Goal: Task Accomplishment & Management: Manage account settings

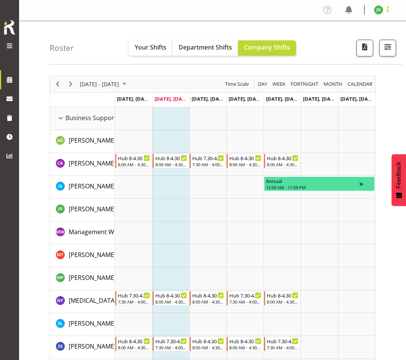
click at [388, 10] on span at bounding box center [387, 9] width 9 height 9
drag, startPoint x: 129, startPoint y: 0, endPoint x: 87, endPoint y: 18, distance: 45.6
click at [87, 18] on div "Profile Log Out" at bounding box center [212, 10] width 387 height 21
click at [389, 45] on span "button" at bounding box center [388, 47] width 10 height 10
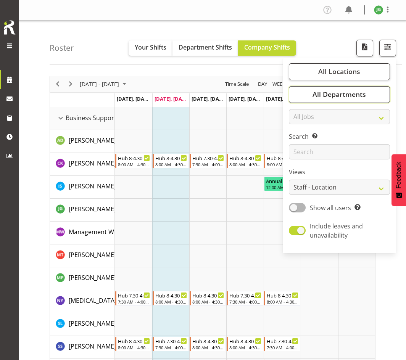
click at [314, 95] on span "All Departments" at bounding box center [338, 94] width 53 height 9
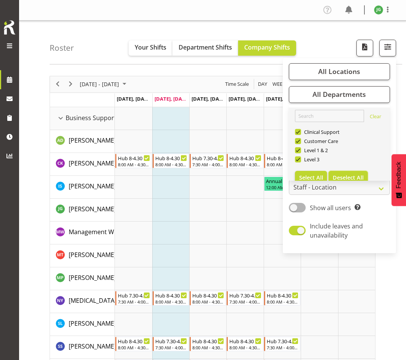
click at [345, 177] on span "Deselect All" at bounding box center [348, 177] width 31 height 7
checkbox input "false"
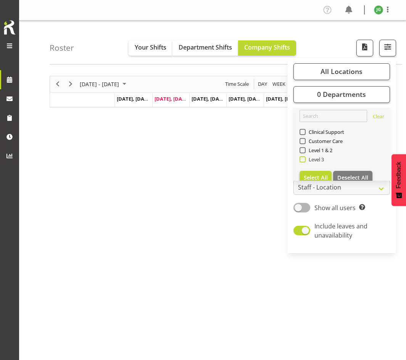
click at [302, 159] on span at bounding box center [302, 159] width 6 height 6
click at [302, 159] on input "Level 3" at bounding box center [301, 159] width 5 height 5
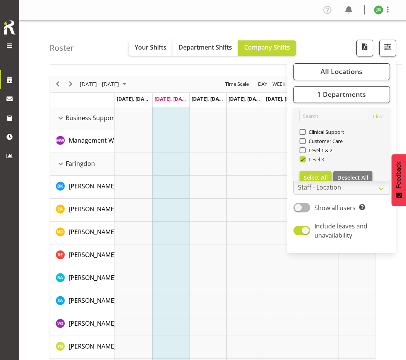
click at [314, 158] on span "Level 3" at bounding box center [315, 159] width 19 height 6
click at [304, 158] on input "Level 3" at bounding box center [301, 159] width 5 height 5
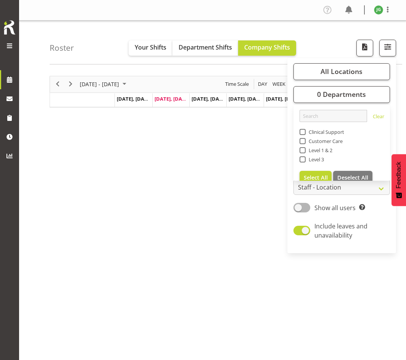
scroll to position [15, 0]
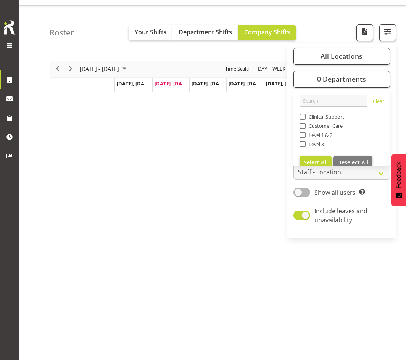
click at [239, 170] on div "August 18 - 24, 2025 Today Day Week Fortnight Month calendar Month Agenda Time …" at bounding box center [228, 207] width 356 height 305
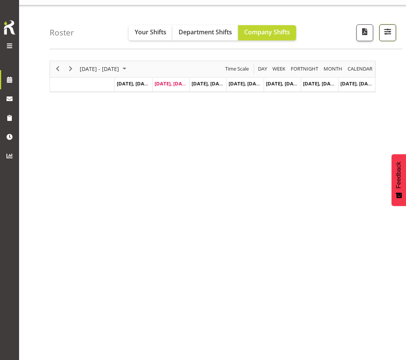
click at [391, 33] on span "button" at bounding box center [388, 32] width 10 height 10
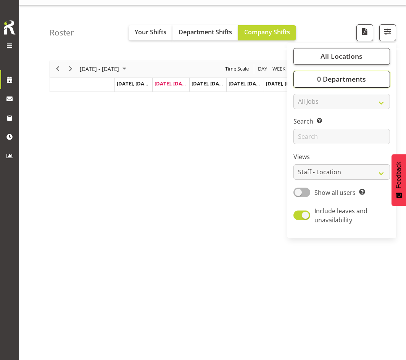
click at [361, 77] on span "0 Departments" at bounding box center [341, 78] width 49 height 9
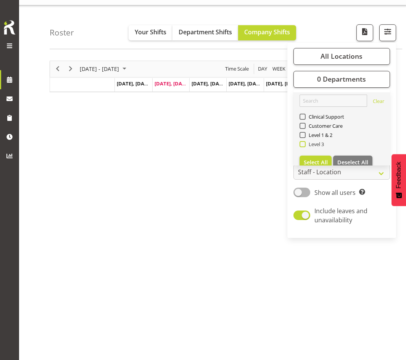
click at [300, 145] on span at bounding box center [302, 144] width 6 height 6
click at [300, 145] on input "Level 3" at bounding box center [301, 144] width 5 height 5
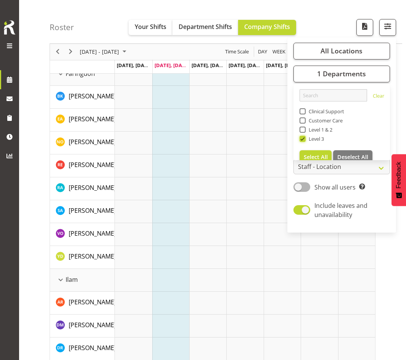
scroll to position [92, 0]
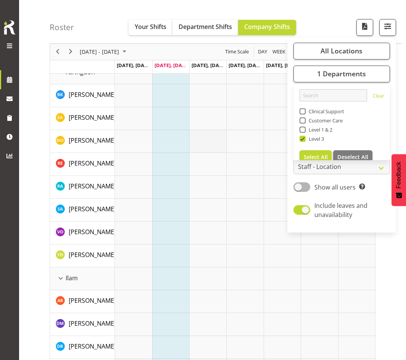
click at [217, 130] on td "Timeline Week of August 19, 2025" at bounding box center [207, 141] width 37 height 23
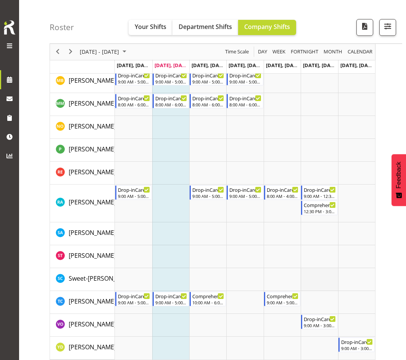
scroll to position [1042, 0]
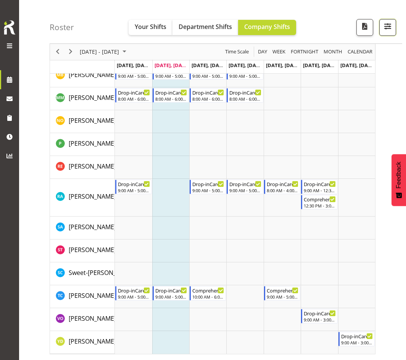
click at [390, 29] on span "button" at bounding box center [388, 26] width 10 height 10
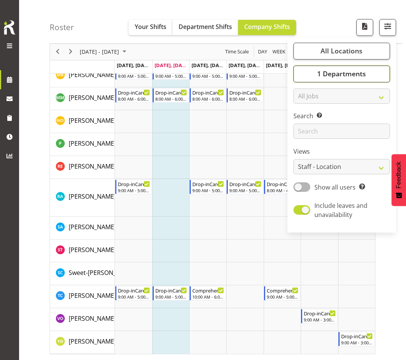
click at [352, 74] on span "1 Departments" at bounding box center [341, 73] width 49 height 9
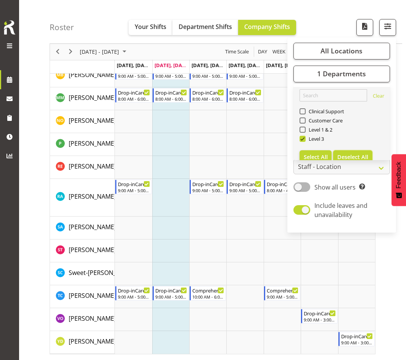
click at [361, 156] on span "Deselect All" at bounding box center [352, 156] width 31 height 7
checkbox input "false"
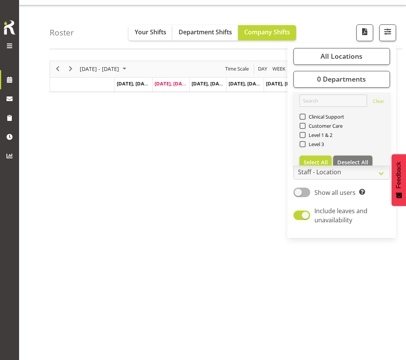
scroll to position [15, 0]
click at [303, 124] on span at bounding box center [302, 126] width 6 height 6
click at [303, 124] on input "Customer Care" at bounding box center [301, 125] width 5 height 5
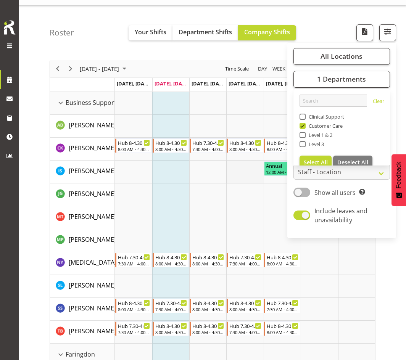
click at [249, 167] on td "Timeline Week of August 19, 2025" at bounding box center [244, 172] width 37 height 23
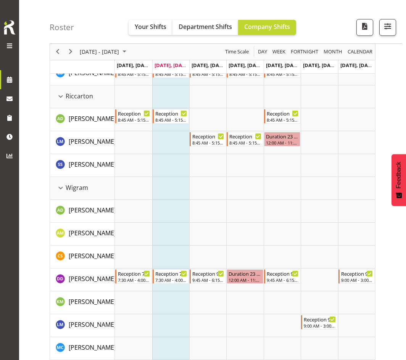
scroll to position [664, 0]
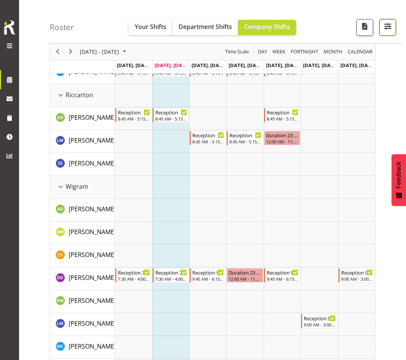
click at [388, 27] on span "button" at bounding box center [388, 26] width 10 height 10
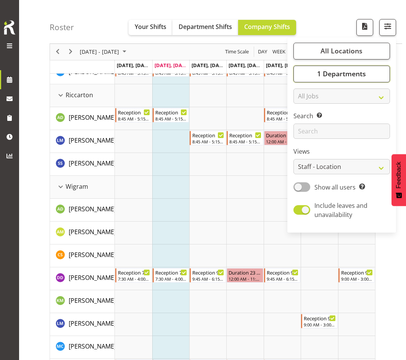
click at [340, 74] on span "1 Departments" at bounding box center [341, 73] width 49 height 9
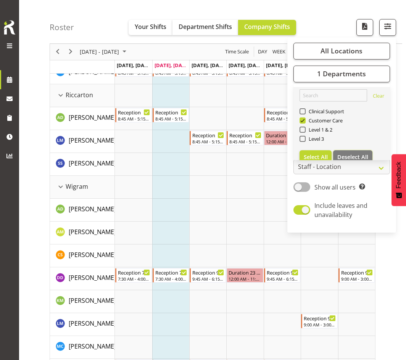
drag, startPoint x: 343, startPoint y: 154, endPoint x: 337, endPoint y: 144, distance: 11.5
click at [343, 154] on span "Deselect All" at bounding box center [352, 156] width 31 height 7
checkbox input "false"
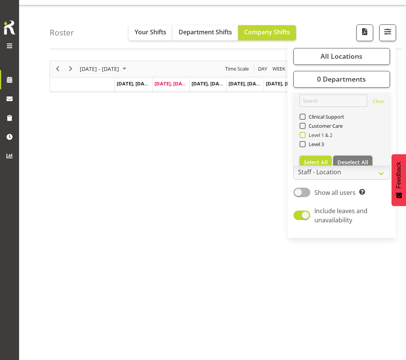
scroll to position [15, 0]
click at [303, 142] on span at bounding box center [302, 144] width 6 height 6
click at [303, 142] on input "Level 3" at bounding box center [301, 144] width 5 height 5
checkbox input "true"
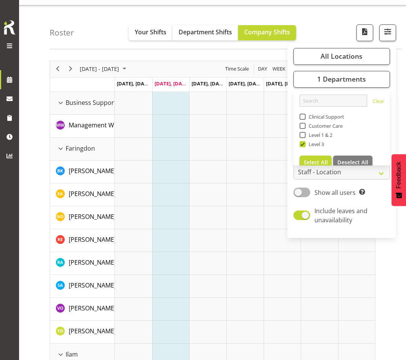
click at [254, 140] on td "Timeline Week of August 19, 2025" at bounding box center [244, 149] width 37 height 23
